Goal: Information Seeking & Learning: Learn about a topic

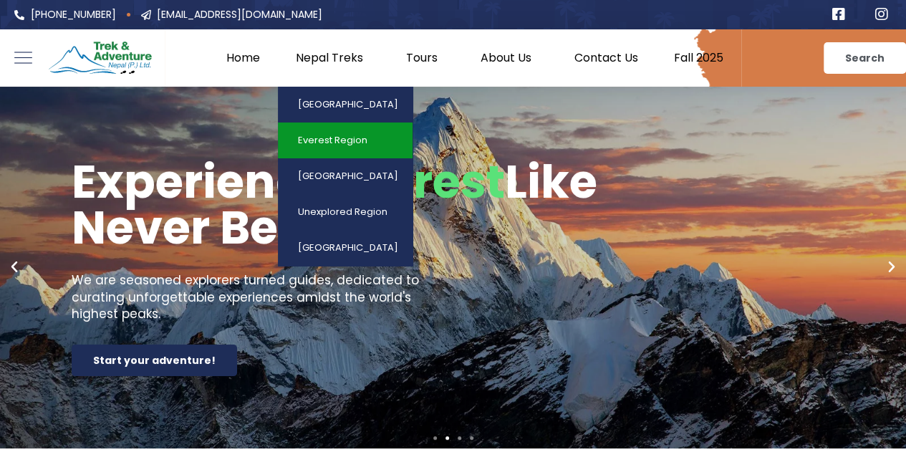
click at [364, 131] on link "Everest Region" at bounding box center [345, 140] width 135 height 36
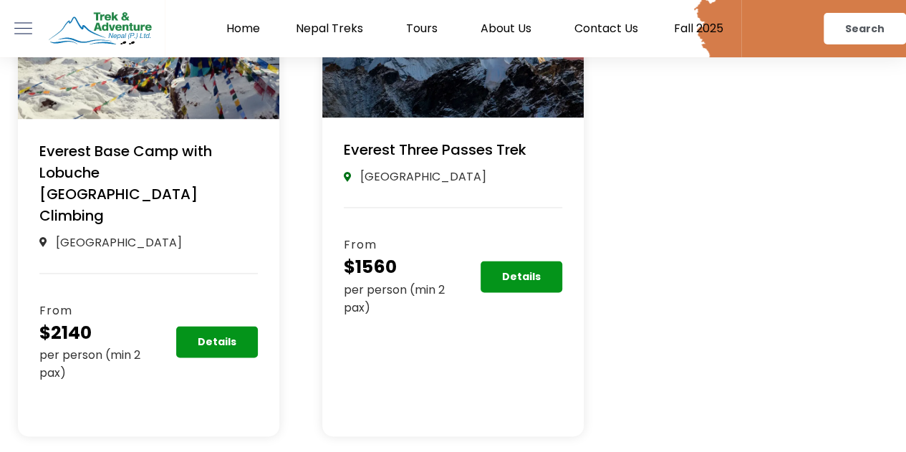
scroll to position [932, 0]
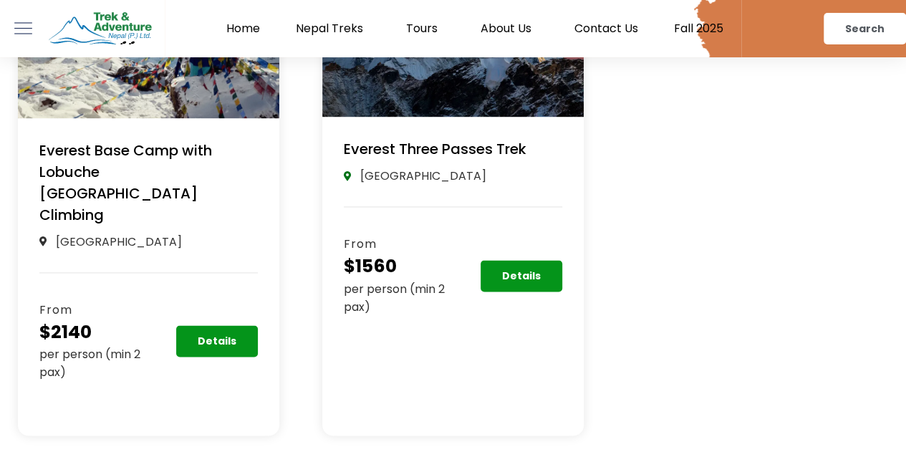
click at [562, 268] on section "From $1560 per person (min 2 pax) Details" at bounding box center [452, 287] width 261 height 102
click at [547, 263] on link "Details" at bounding box center [522, 275] width 74 height 29
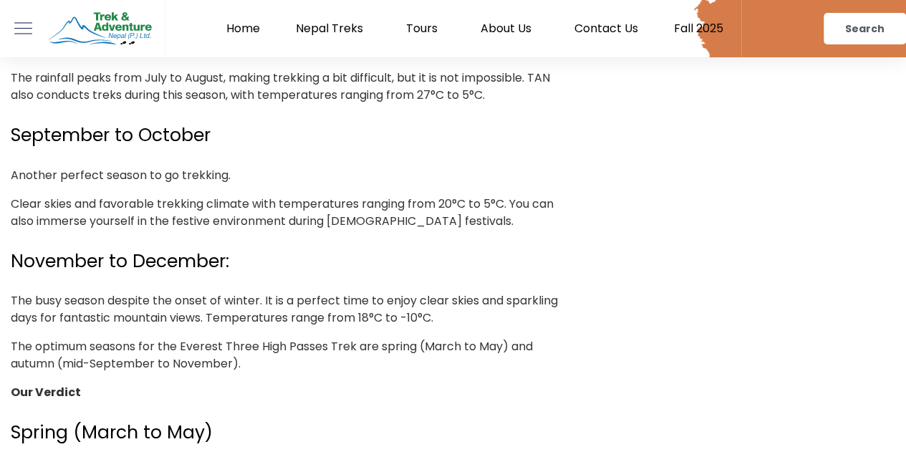
scroll to position [2381, 0]
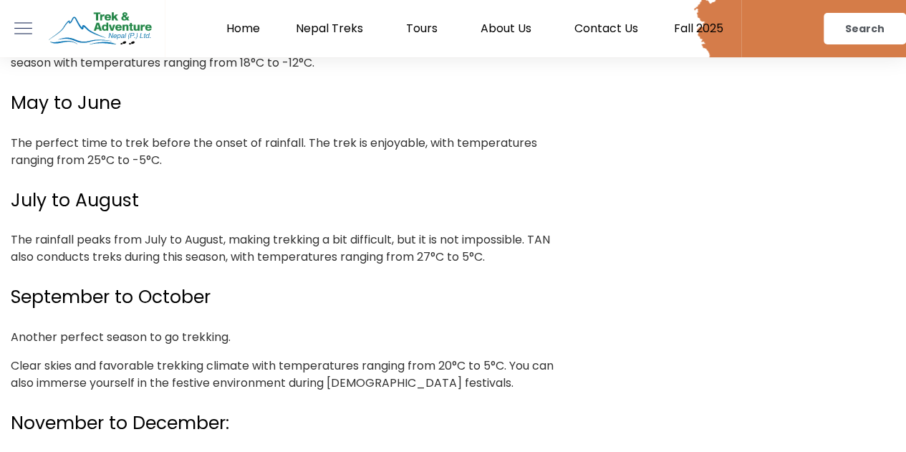
click at [243, 34] on link "Home" at bounding box center [242, 28] width 69 height 14
click at [0, 0] on e-page-transition at bounding box center [0, 0] width 0 height 0
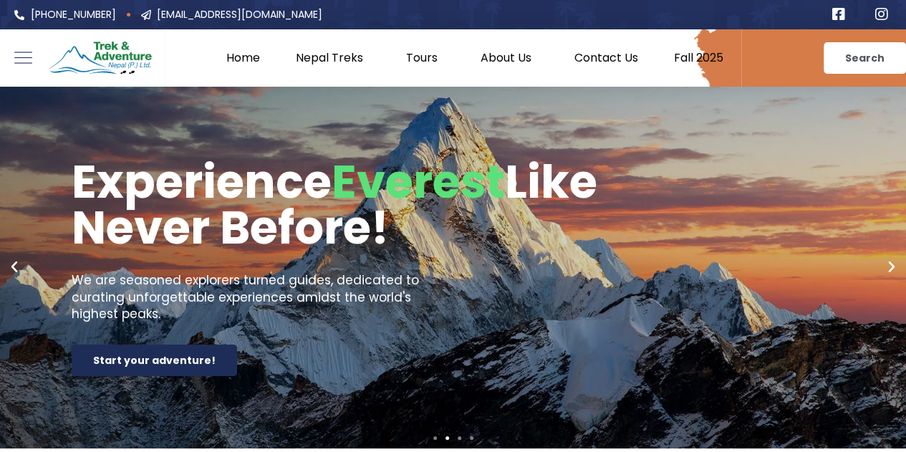
click at [695, 57] on link "Fall 2025" at bounding box center [698, 58] width 85 height 14
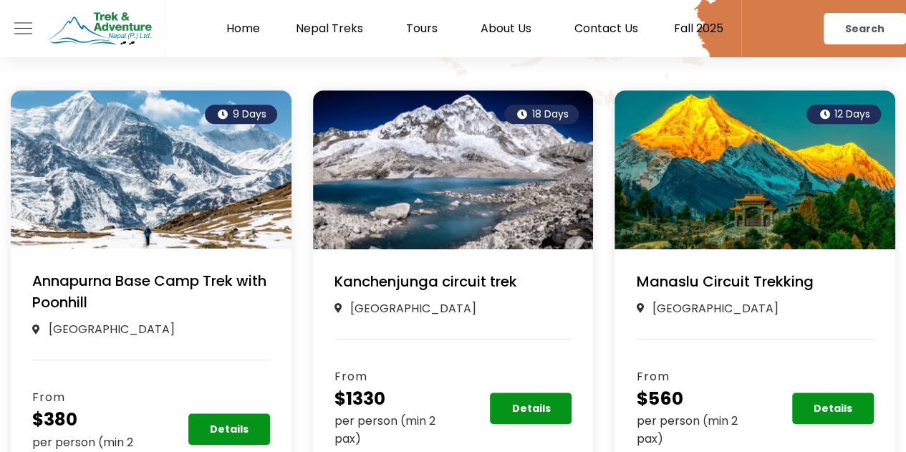
scroll to position [448, 0]
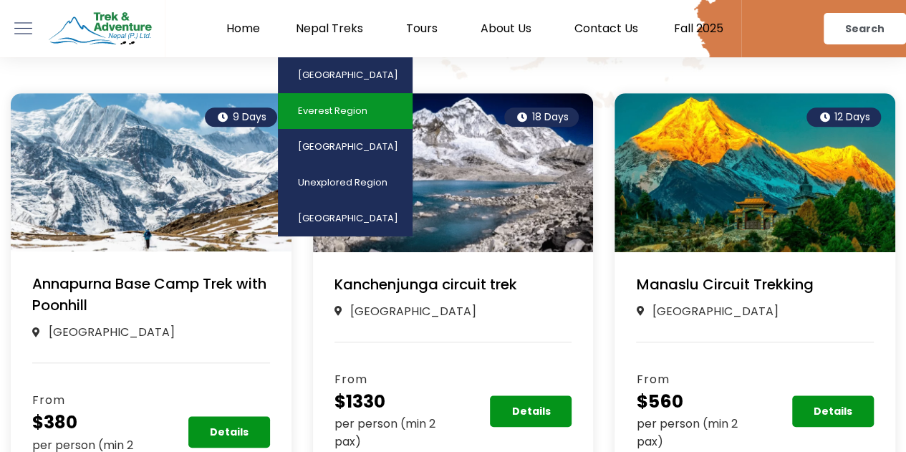
click at [338, 108] on link "Everest Region" at bounding box center [345, 111] width 135 height 36
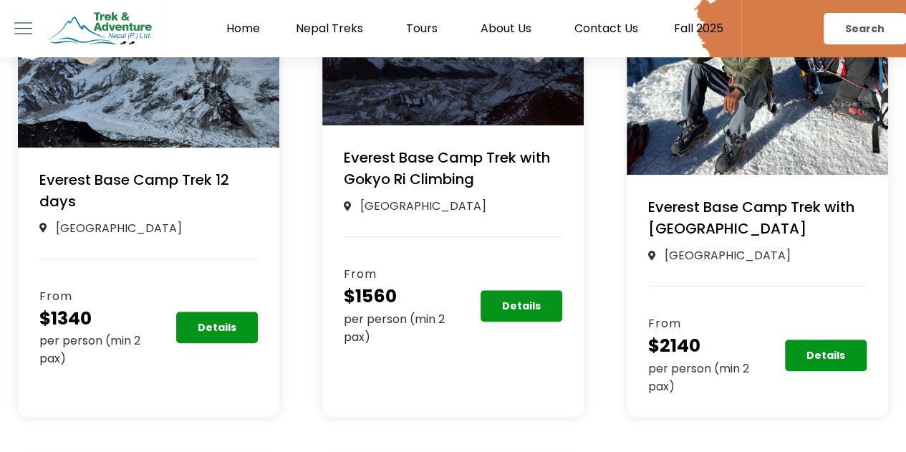
scroll to position [443, 0]
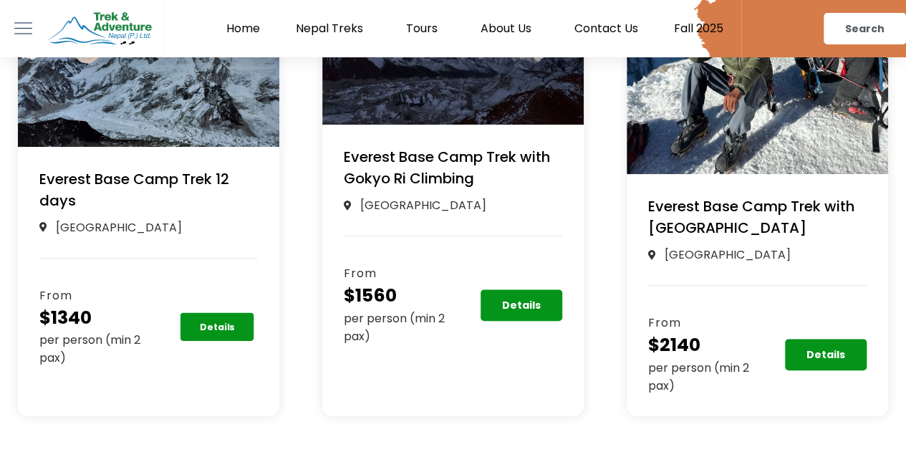
click at [218, 334] on link "Details" at bounding box center [217, 326] width 74 height 29
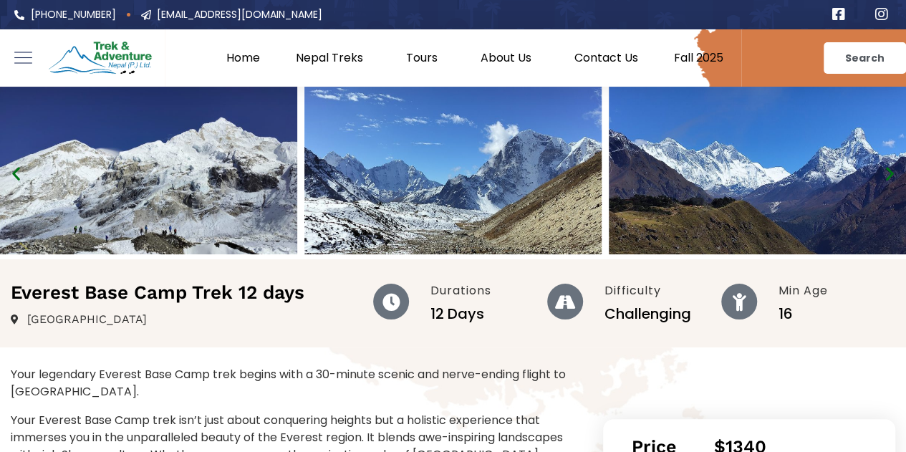
click at [236, 52] on link "Home" at bounding box center [242, 58] width 69 height 14
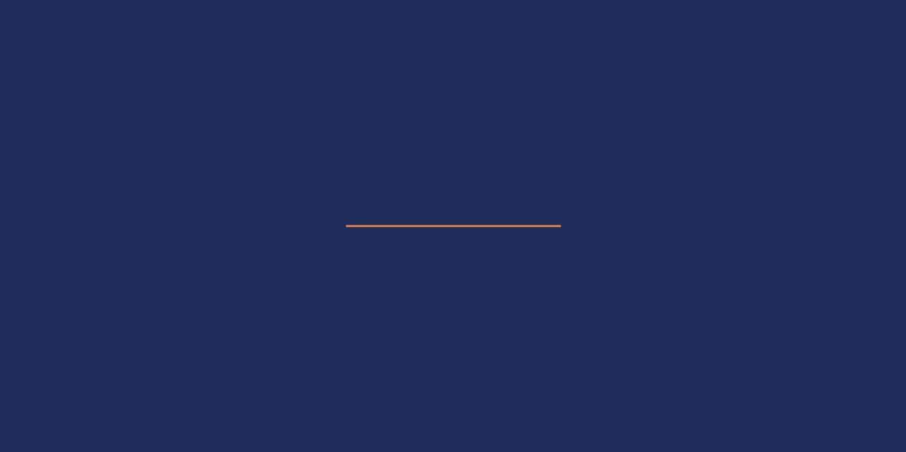
click at [236, 52] on e-page-transition at bounding box center [453, 226] width 906 height 452
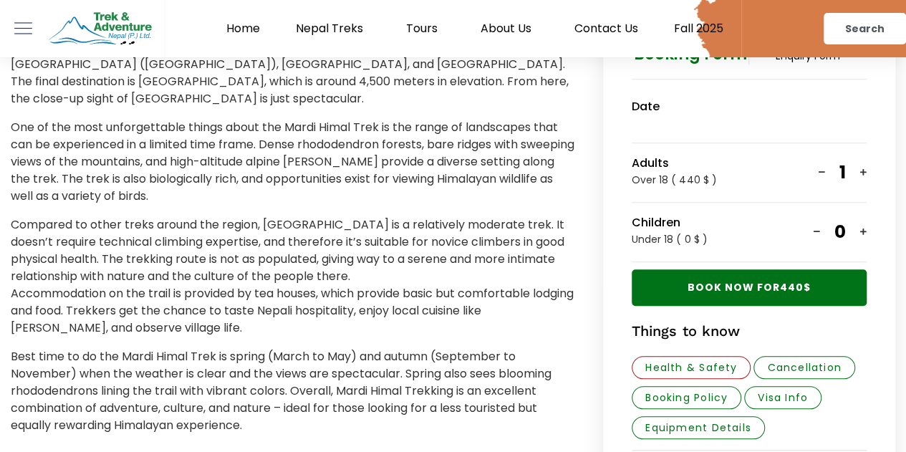
scroll to position [520, 0]
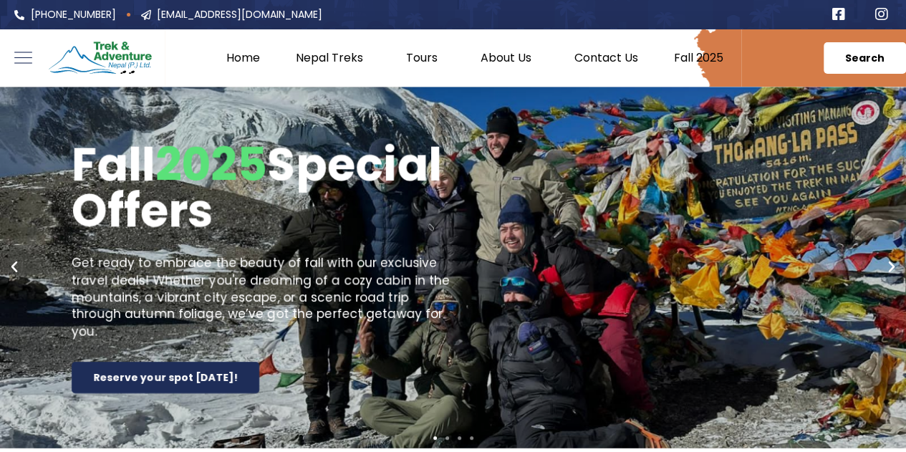
click at [871, 47] on link "Search" at bounding box center [864, 58] width 82 height 32
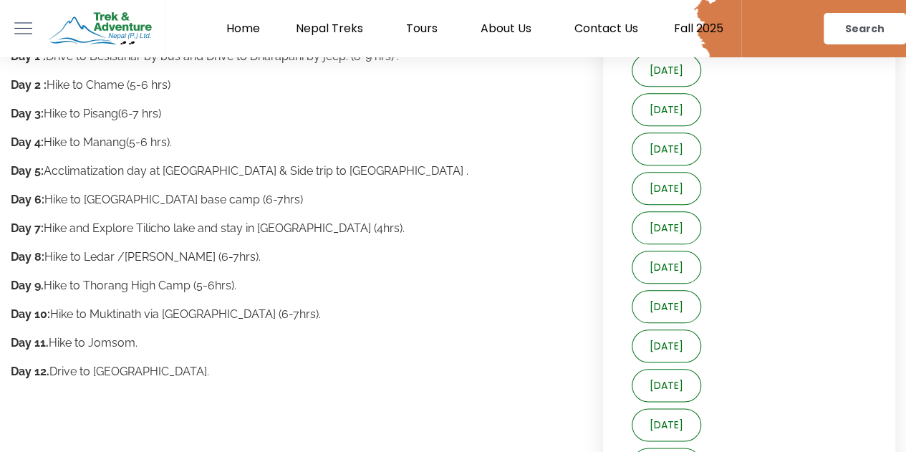
scroll to position [439, 0]
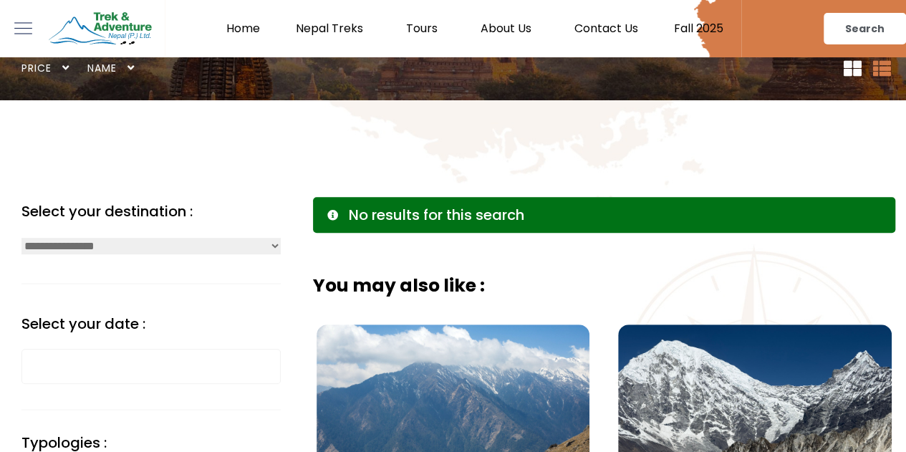
scroll to position [288, 0]
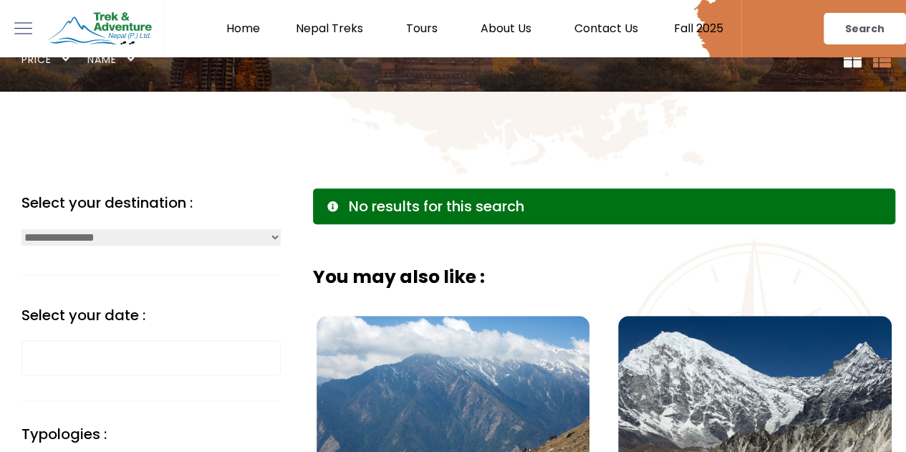
click at [228, 236] on select "**********" at bounding box center [150, 237] width 259 height 16
select select "****"
click at [21, 229] on select "**********" at bounding box center [150, 237] width 259 height 16
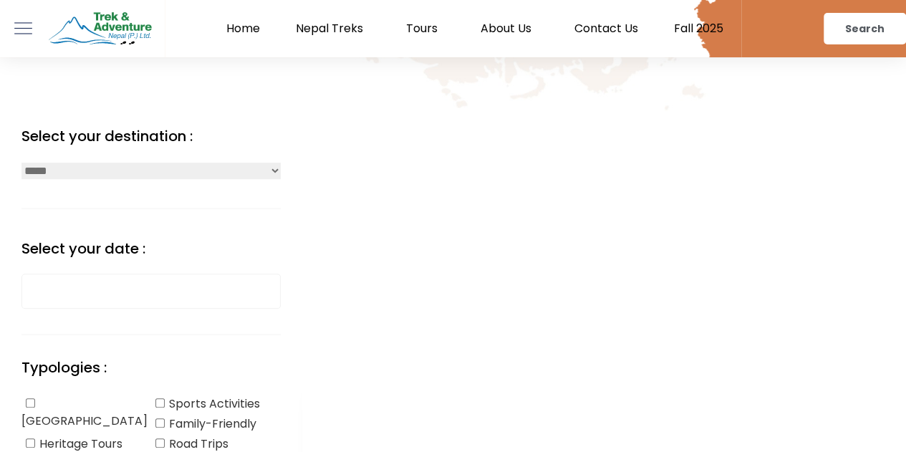
scroll to position [357, 0]
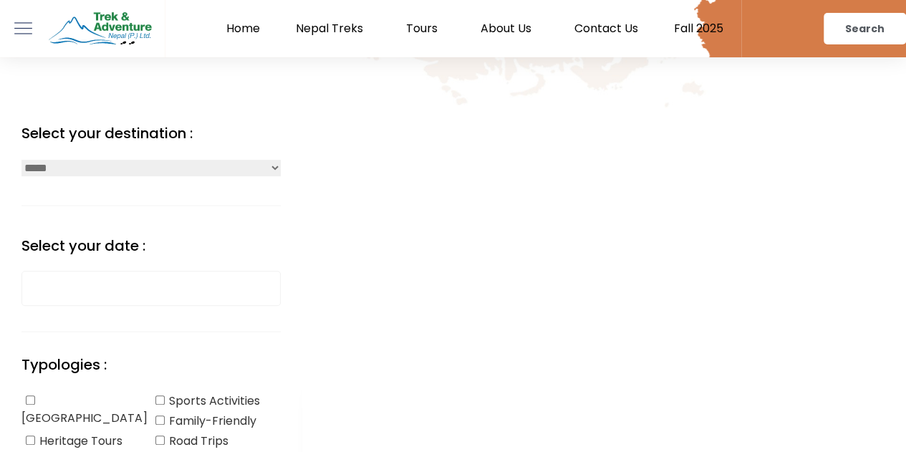
click at [99, 299] on input "text" at bounding box center [150, 288] width 259 height 35
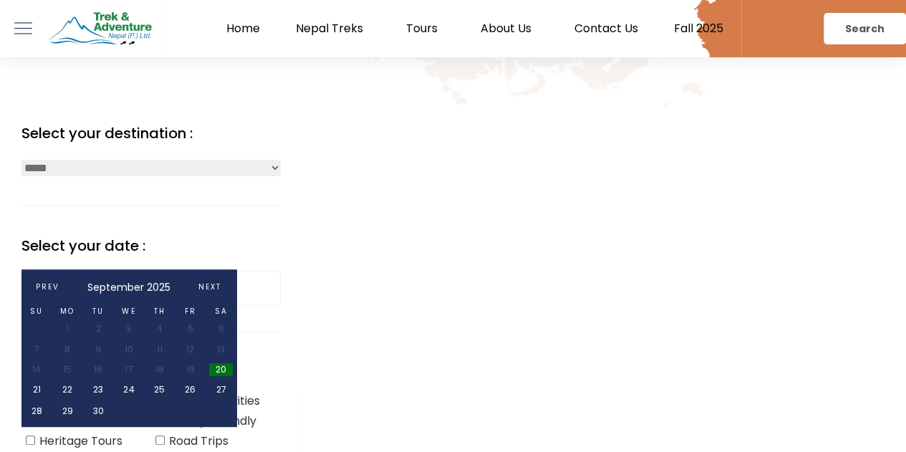
click at [160, 387] on link "25" at bounding box center [159, 389] width 24 height 13
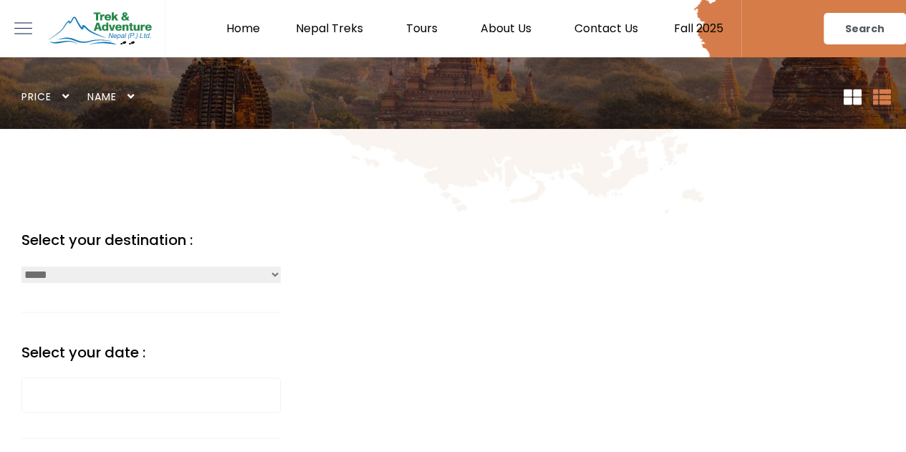
scroll to position [250, 0]
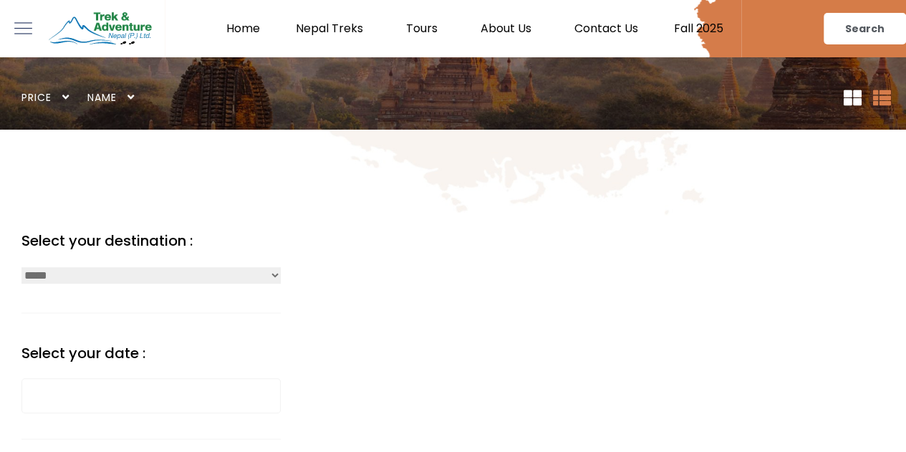
click at [64, 258] on div at bounding box center [150, 258] width 259 height 14
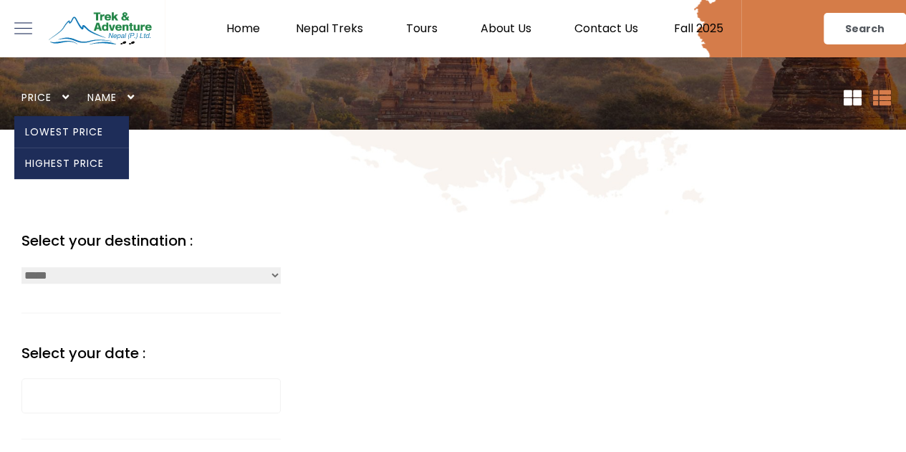
click at [60, 126] on link "Lowest Price" at bounding box center [64, 132] width 100 height 32
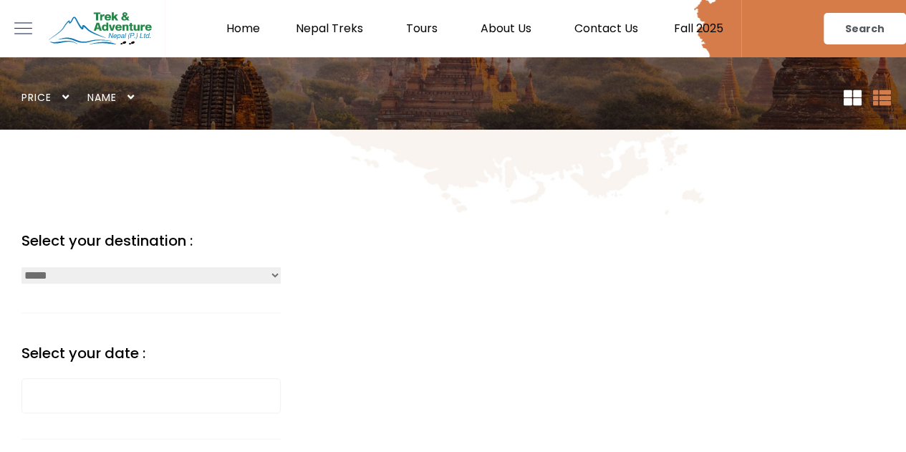
click at [248, 21] on link "Home" at bounding box center [242, 28] width 69 height 14
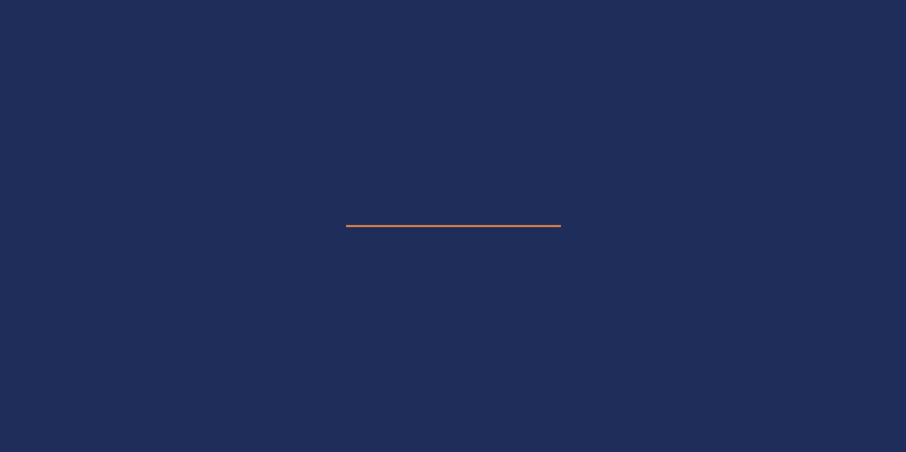
click at [248, 21] on e-page-transition at bounding box center [453, 226] width 906 height 452
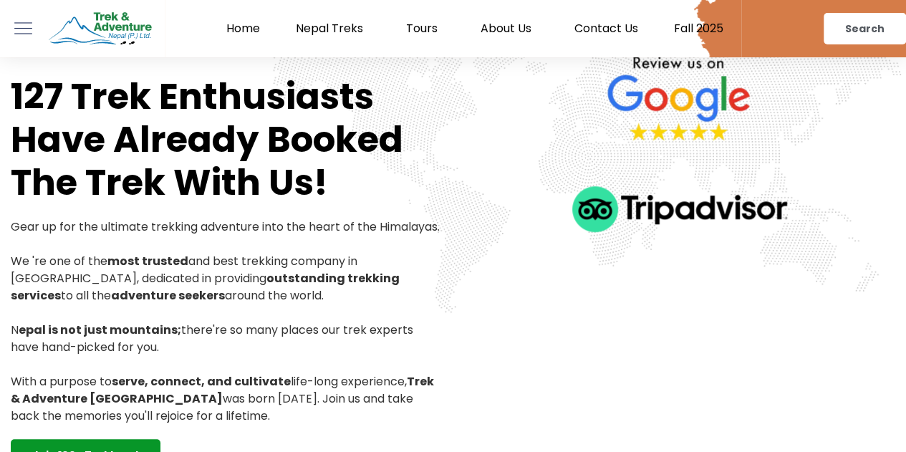
scroll to position [586, 0]
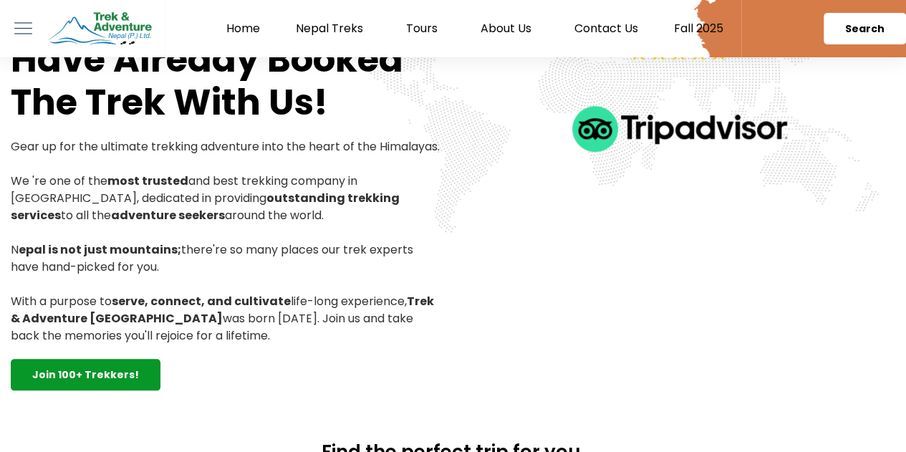
click at [868, 24] on span "Search" at bounding box center [864, 29] width 39 height 10
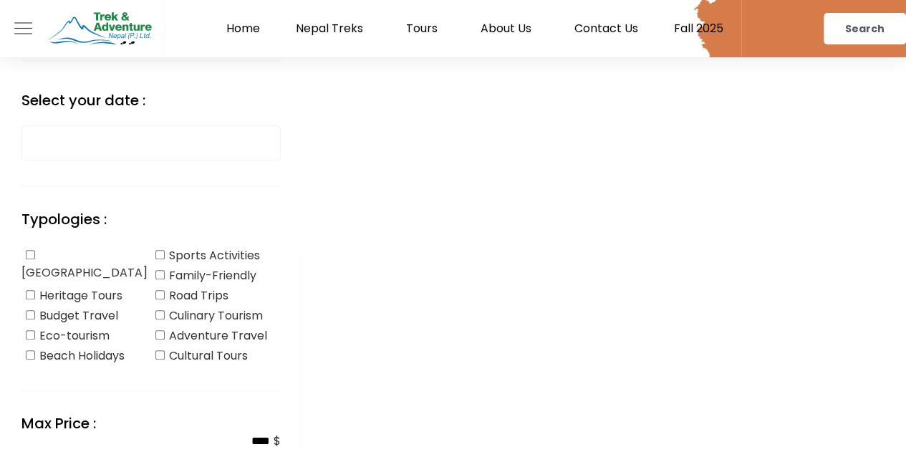
scroll to position [503, 0]
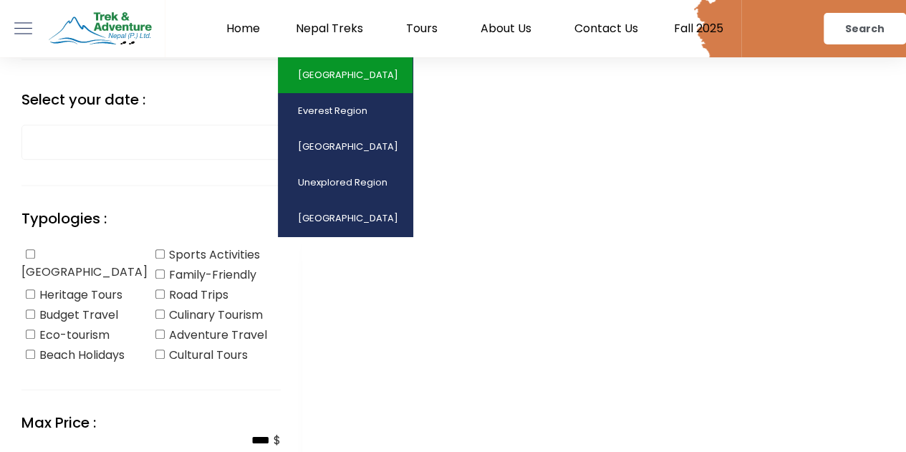
click at [332, 80] on link "[GEOGRAPHIC_DATA]" at bounding box center [345, 75] width 135 height 36
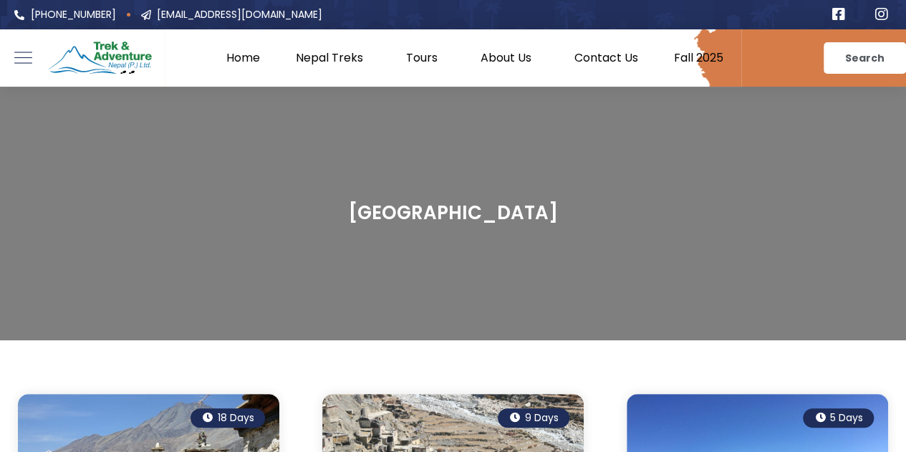
click at [235, 57] on link "Home" at bounding box center [242, 58] width 69 height 14
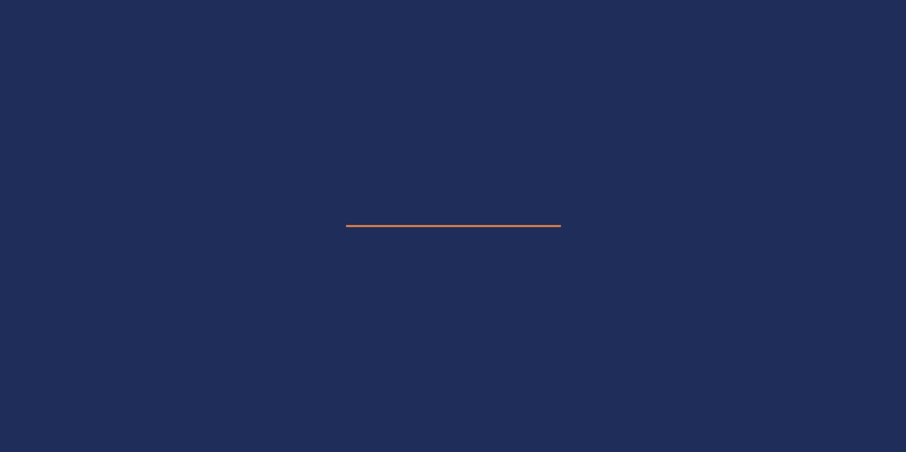
click at [235, 57] on e-page-transition at bounding box center [453, 226] width 906 height 452
